Goal: Navigation & Orientation: Understand site structure

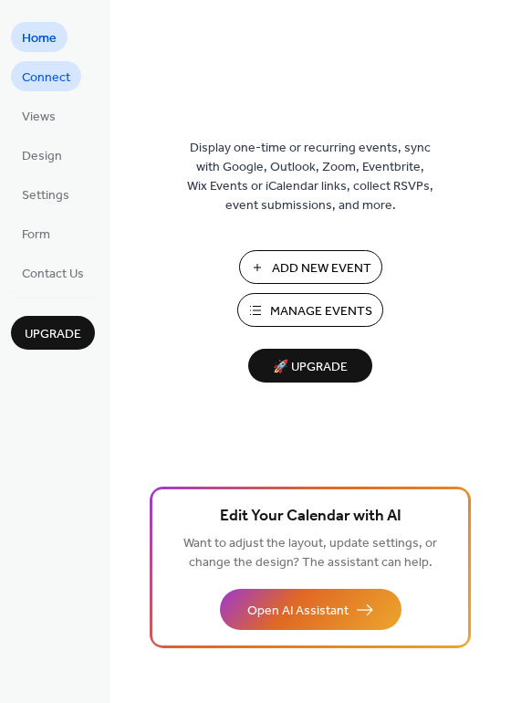
click at [37, 75] on span "Connect" at bounding box center [46, 77] width 48 height 19
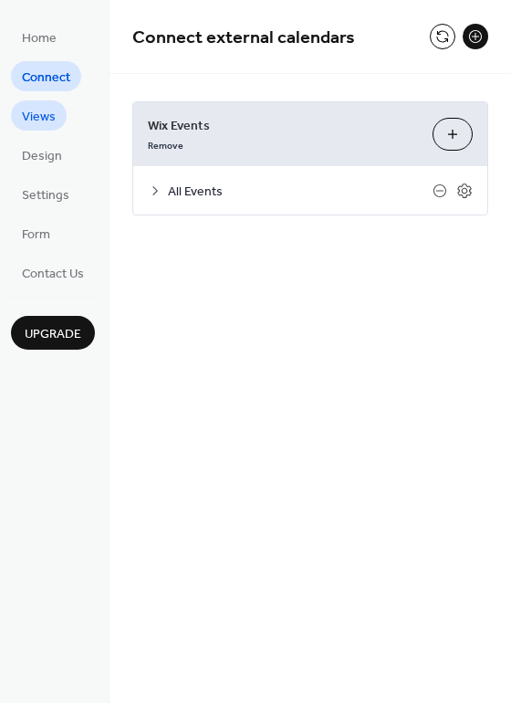
click at [41, 118] on span "Views" at bounding box center [39, 117] width 34 height 19
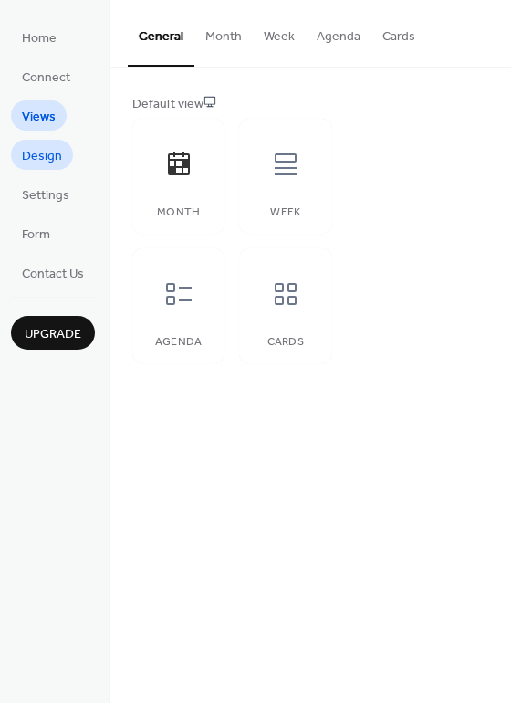
click at [38, 157] on span "Design" at bounding box center [42, 156] width 40 height 19
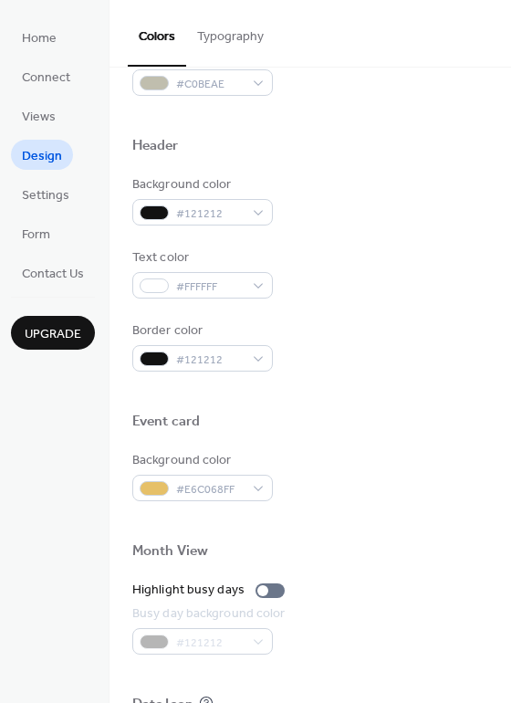
scroll to position [781, 0]
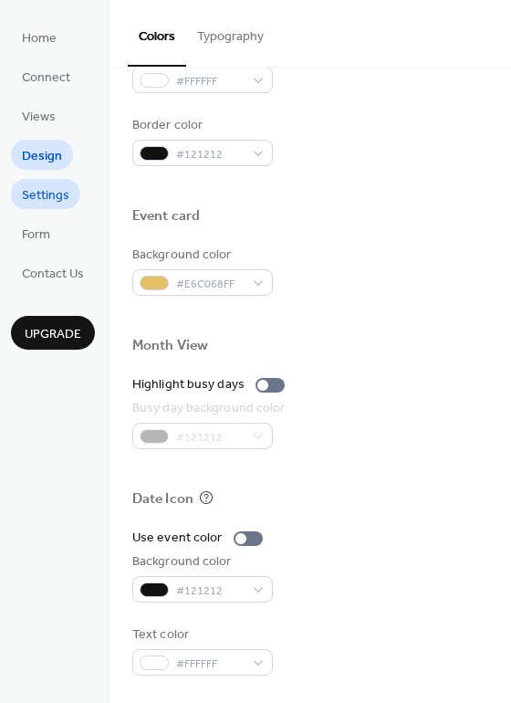
click at [59, 196] on span "Settings" at bounding box center [45, 195] width 47 height 19
